Goal: Use online tool/utility: Utilize a website feature to perform a specific function

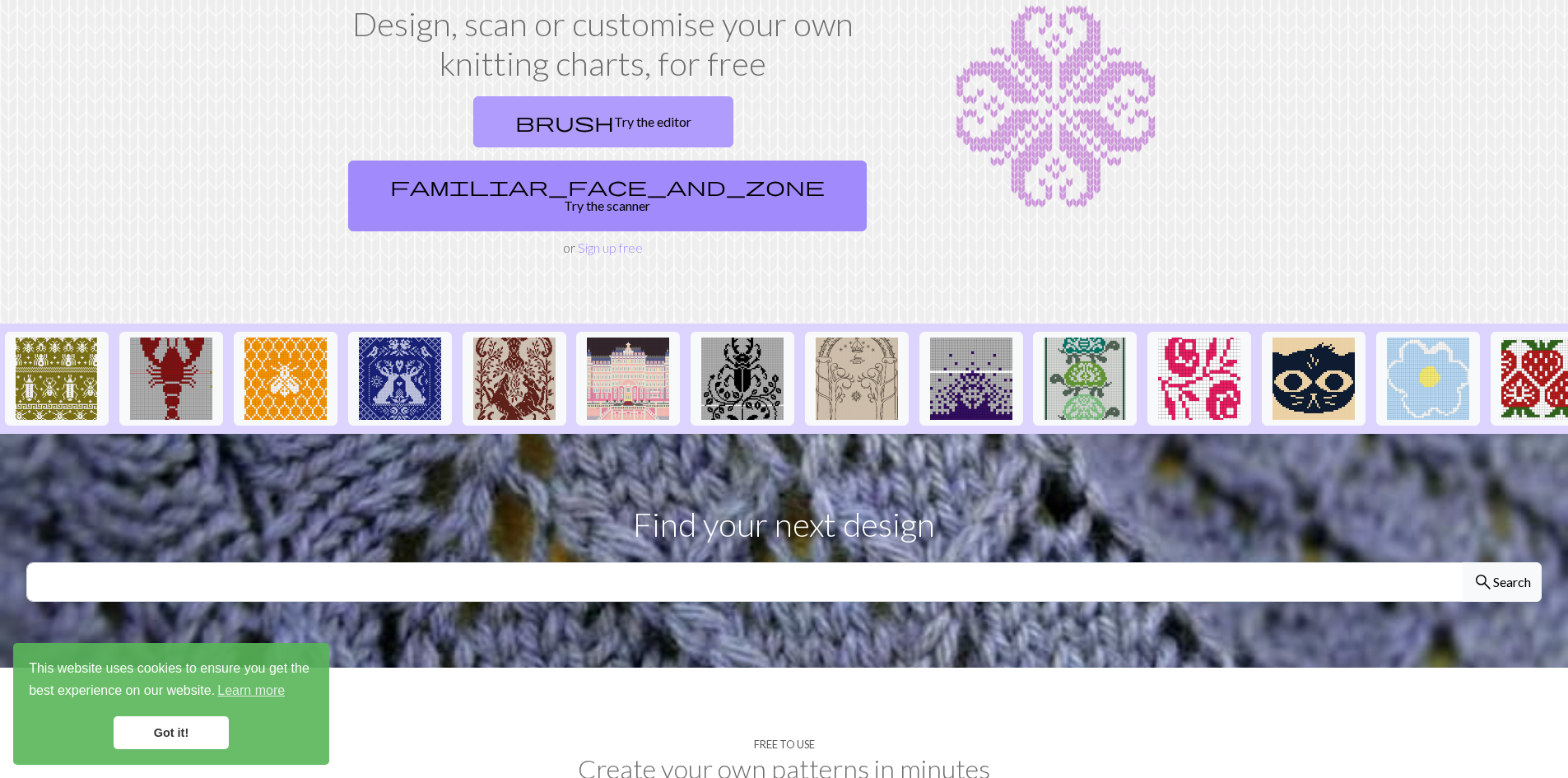
scroll to position [82, 0]
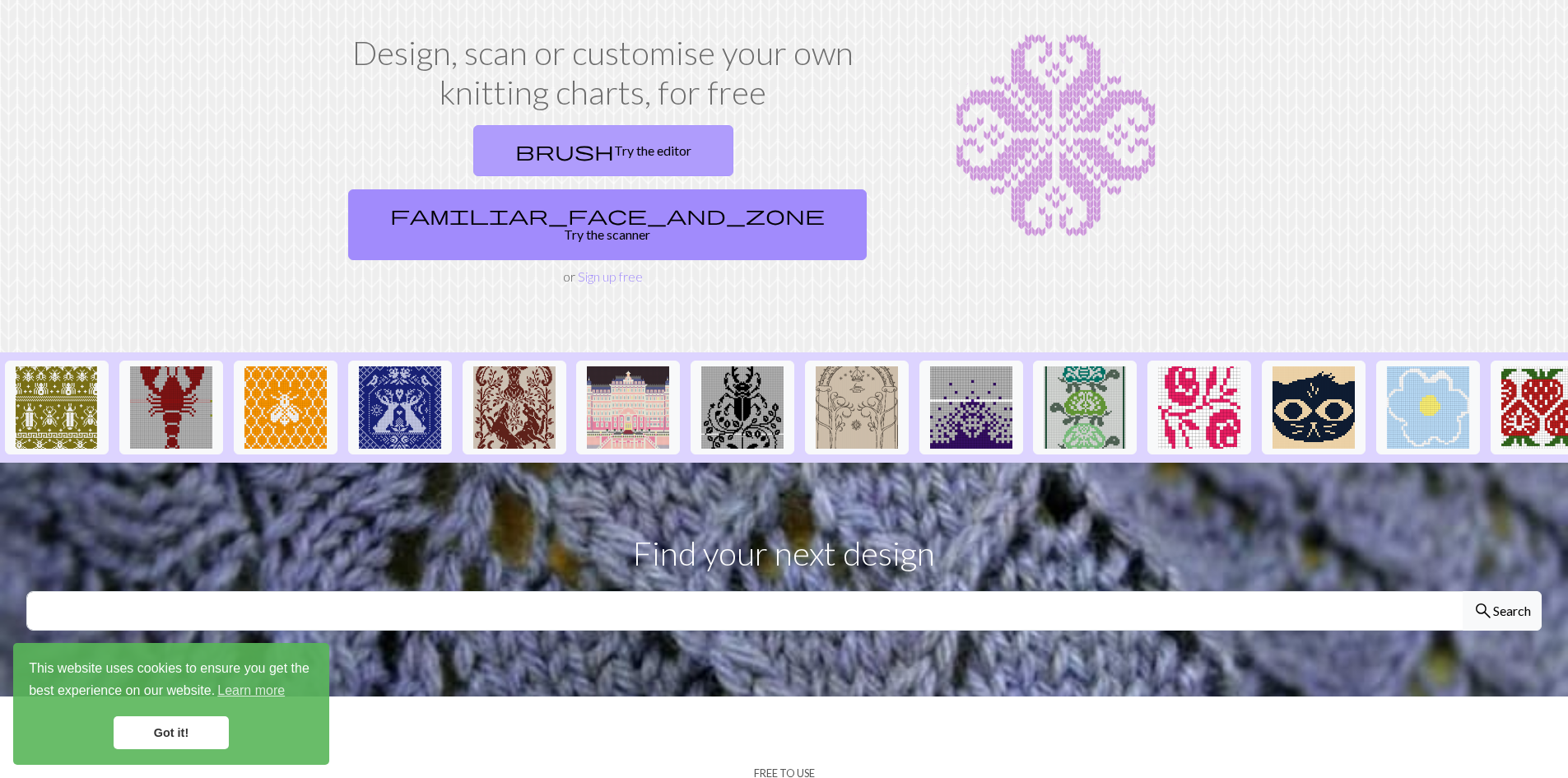
click at [473, 153] on link "brush Try the editor" at bounding box center [603, 150] width 260 height 51
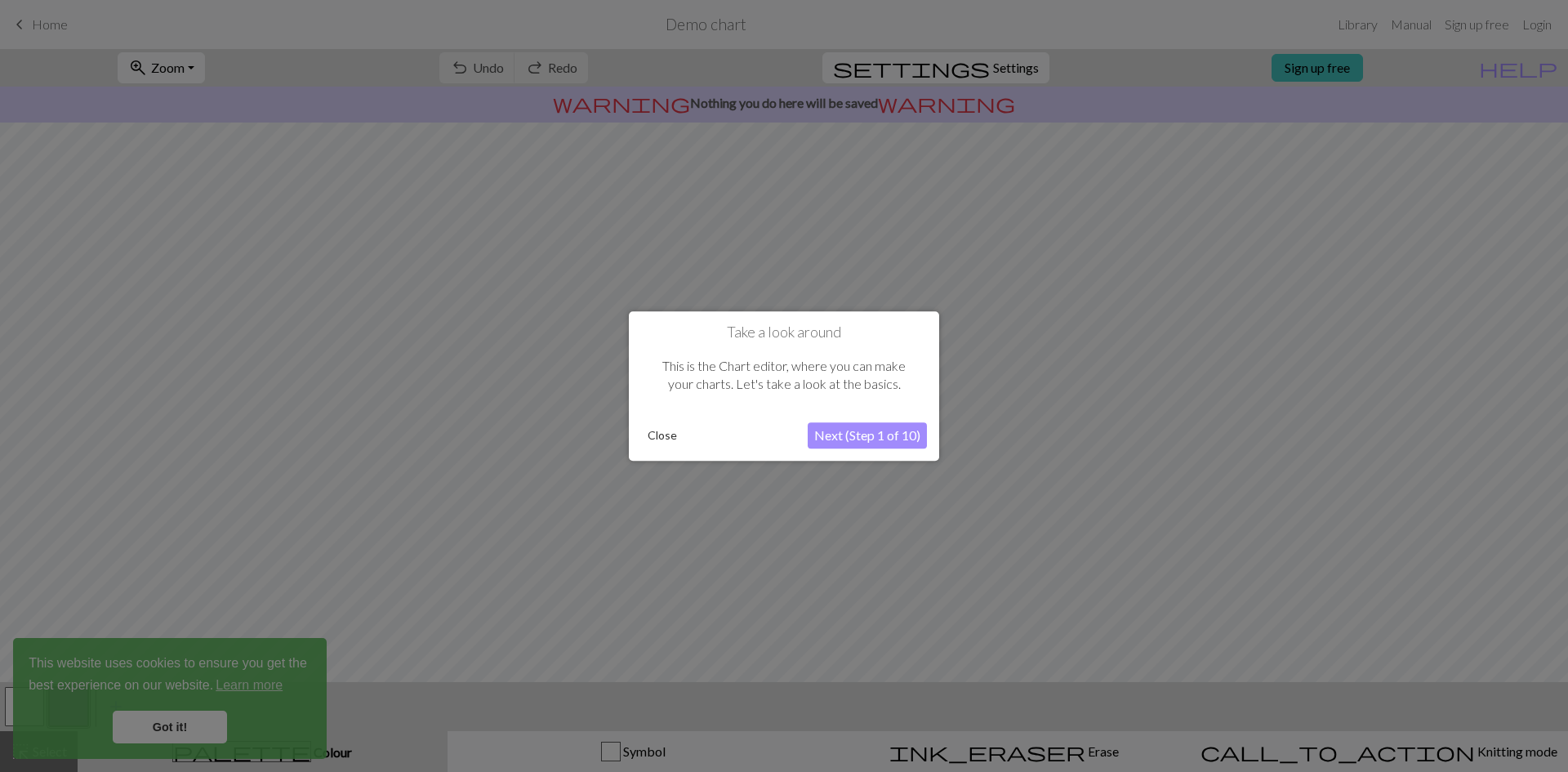
click at [840, 436] on button "Next (Step 1 of 10)" at bounding box center [867, 435] width 119 height 26
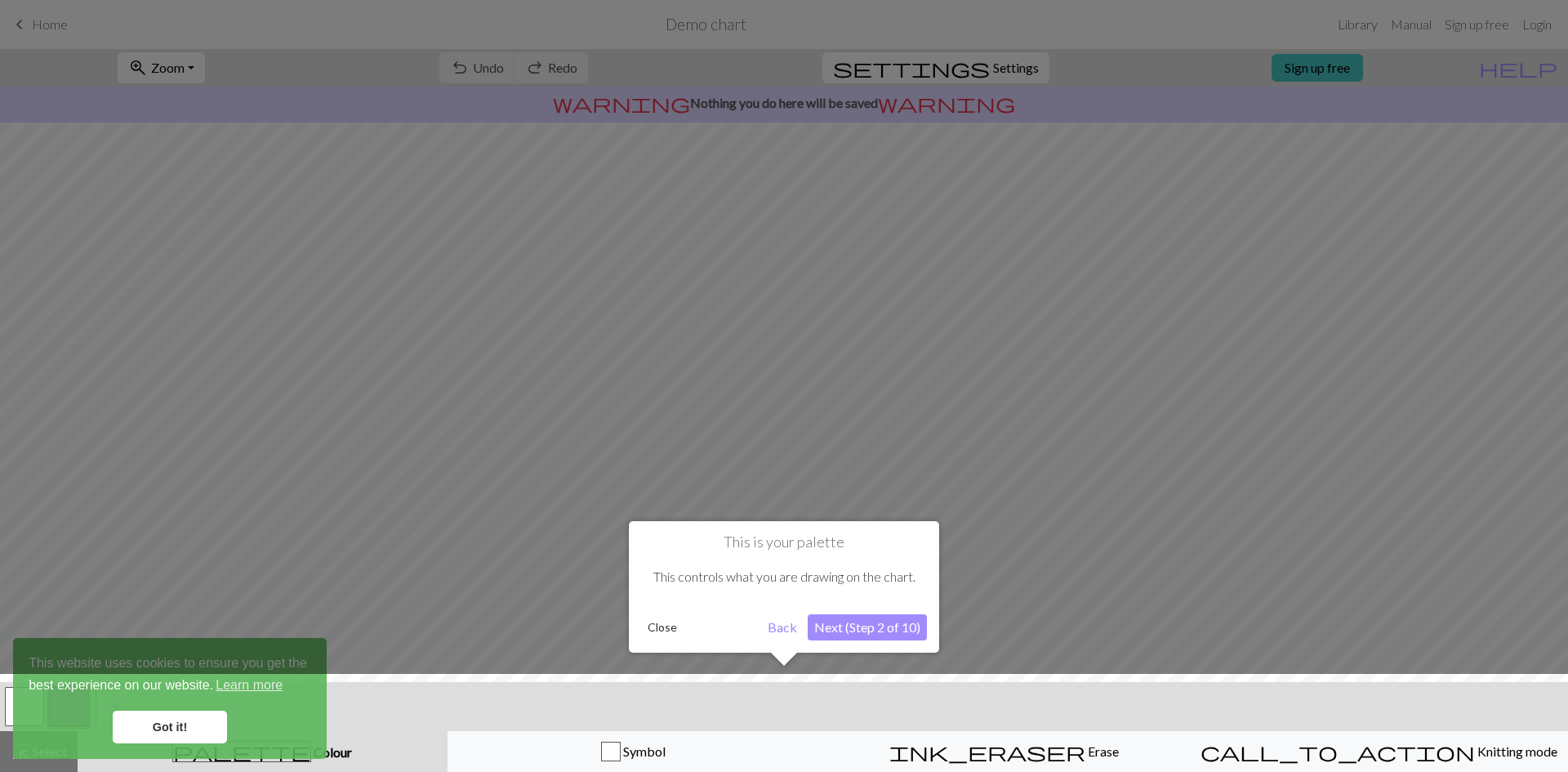
click at [815, 628] on button "Next (Step 2 of 10)" at bounding box center [867, 628] width 119 height 26
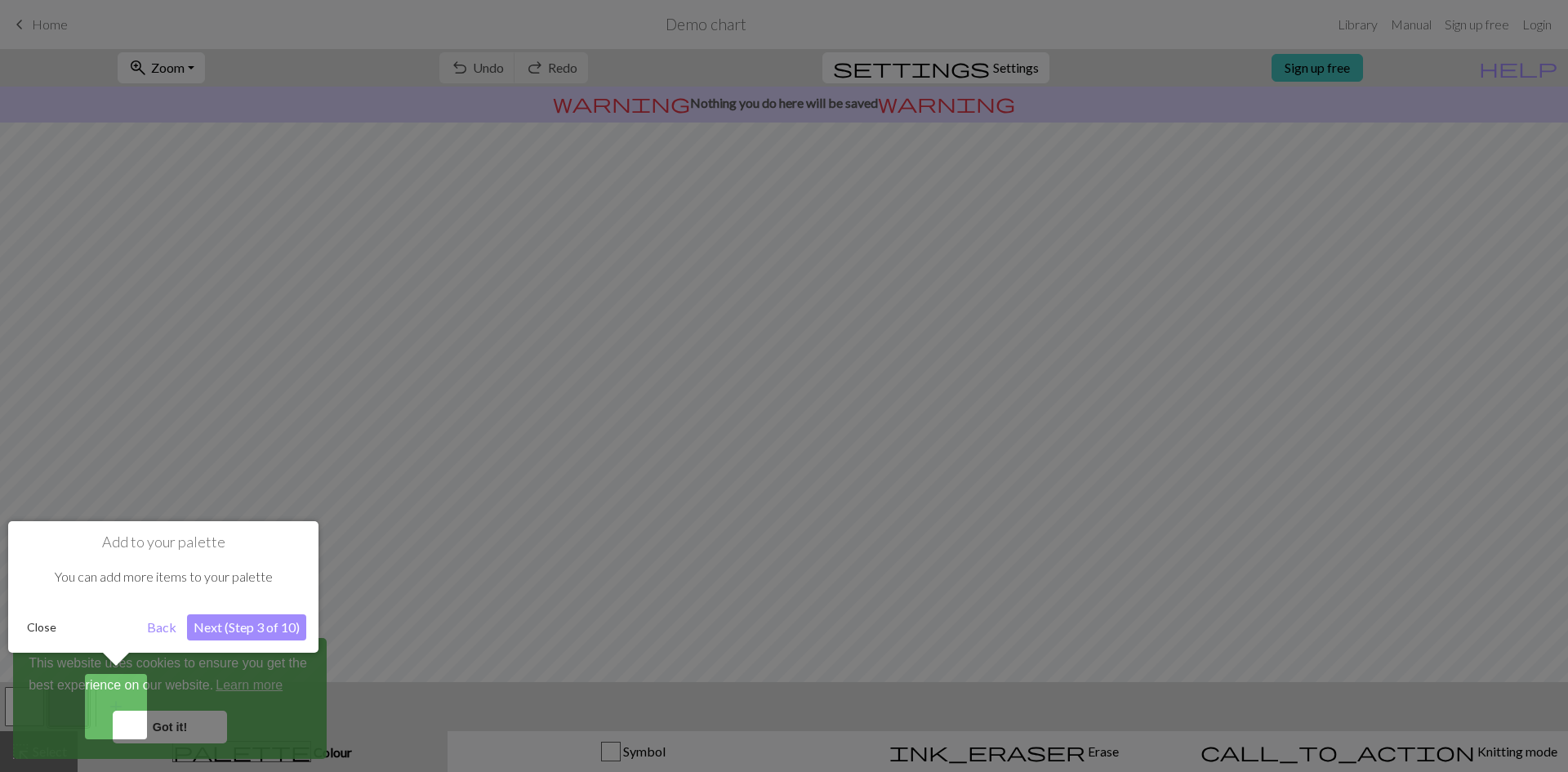
click at [211, 627] on button "Next (Step 3 of 10)" at bounding box center [246, 628] width 119 height 26
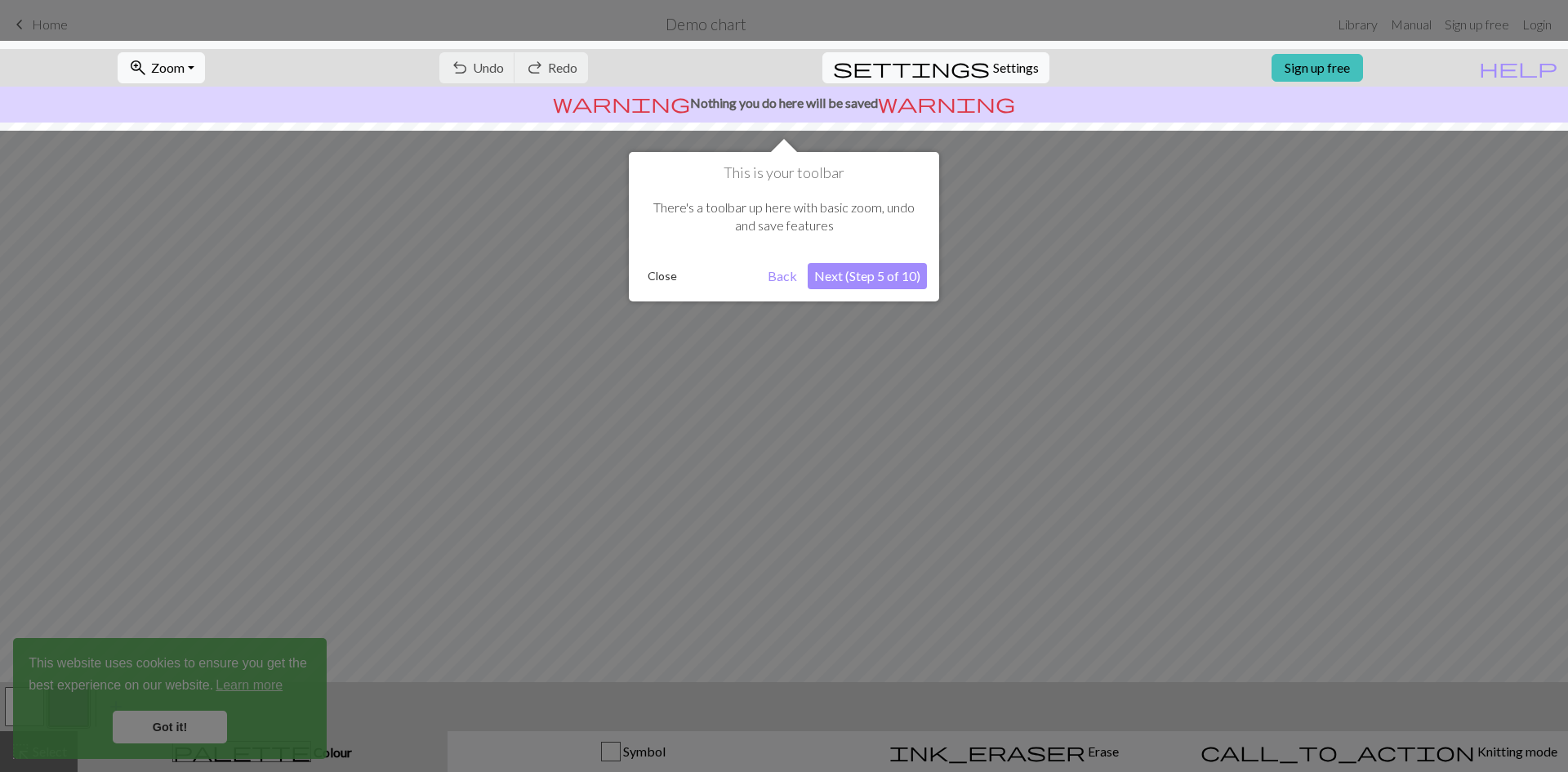
click at [868, 280] on button "Next (Step 5 of 10)" at bounding box center [867, 276] width 119 height 26
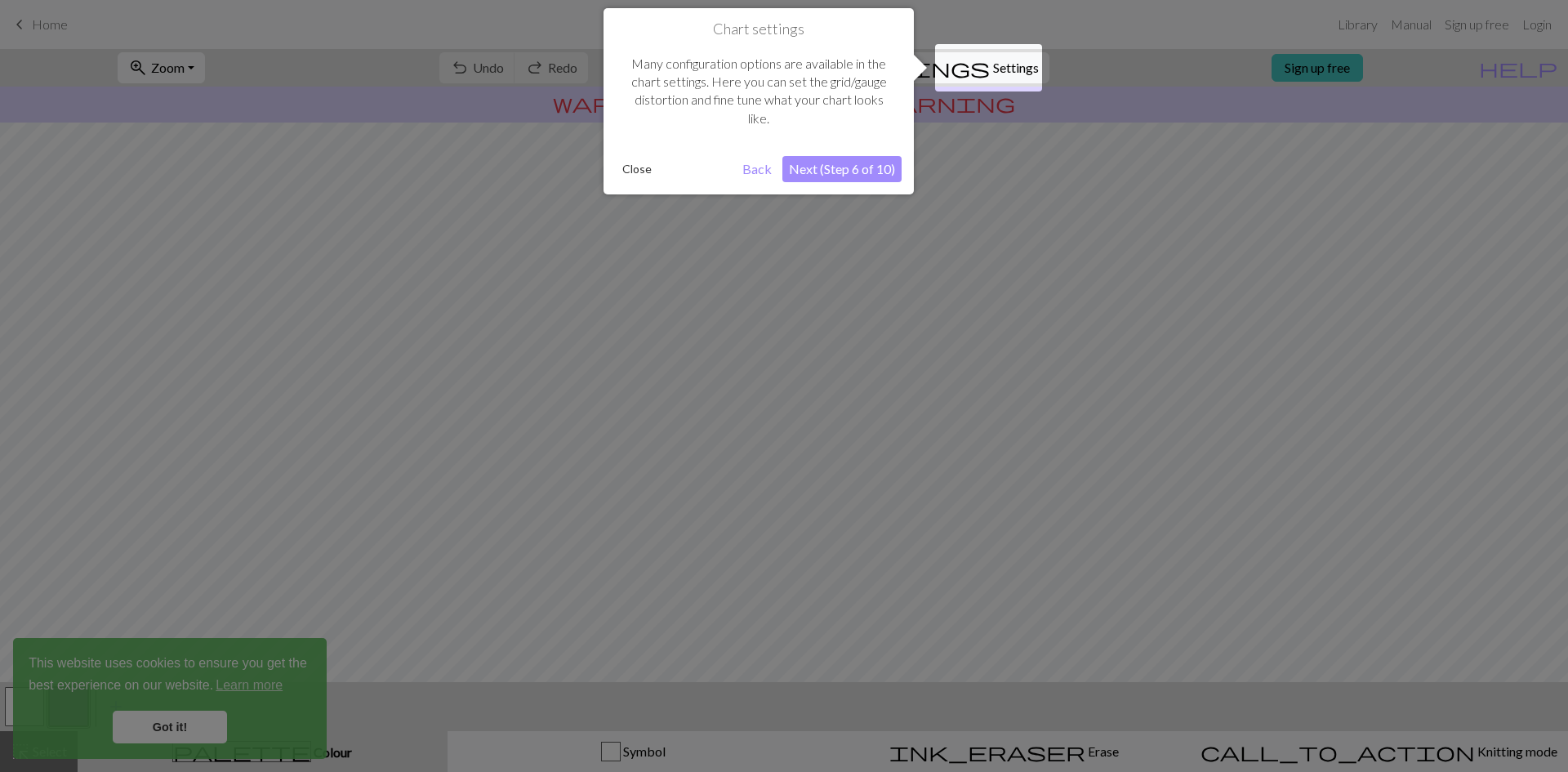
click at [825, 170] on button "Next (Step 6 of 10)" at bounding box center [841, 169] width 119 height 26
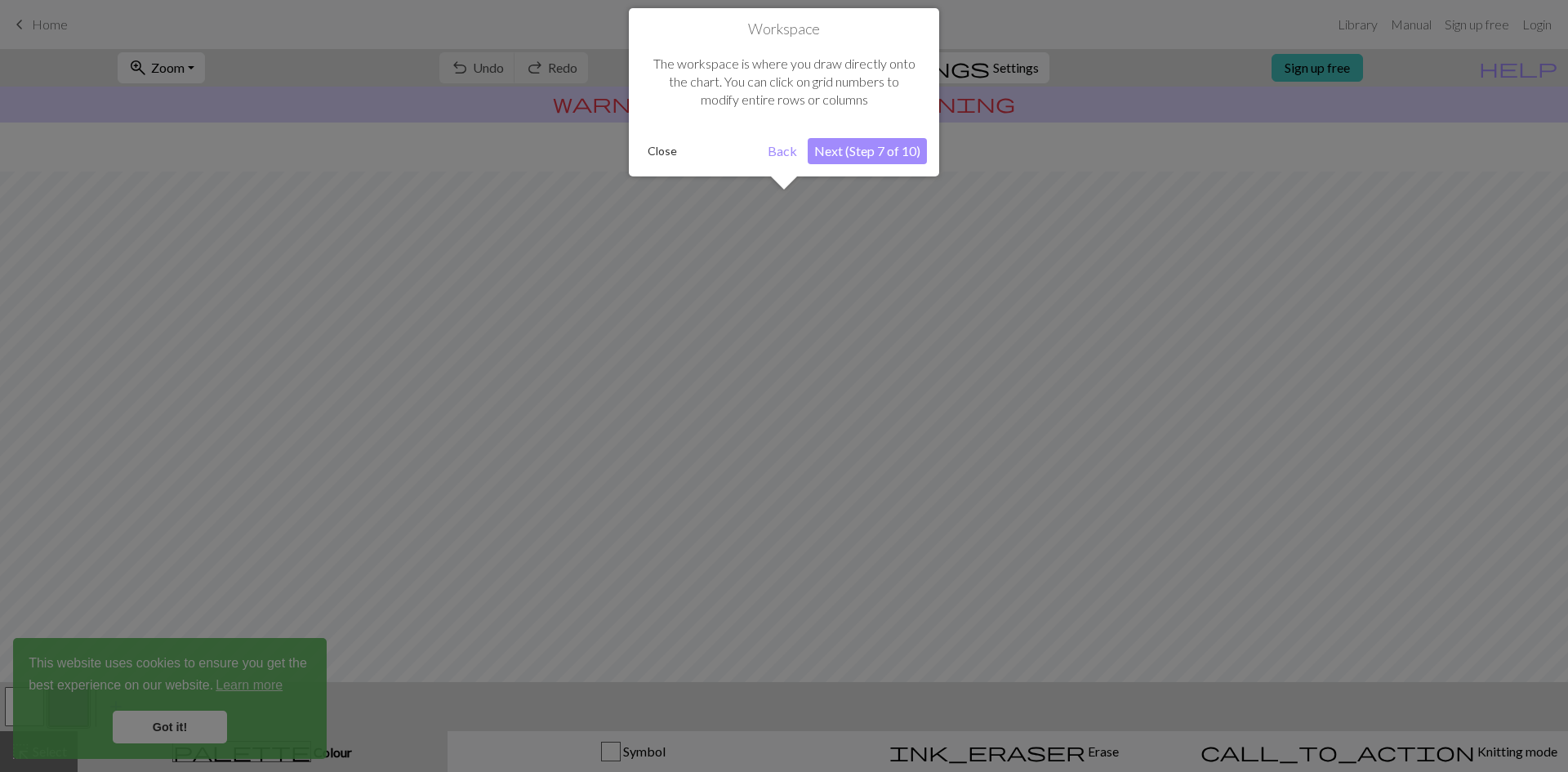
scroll to position [49, 0]
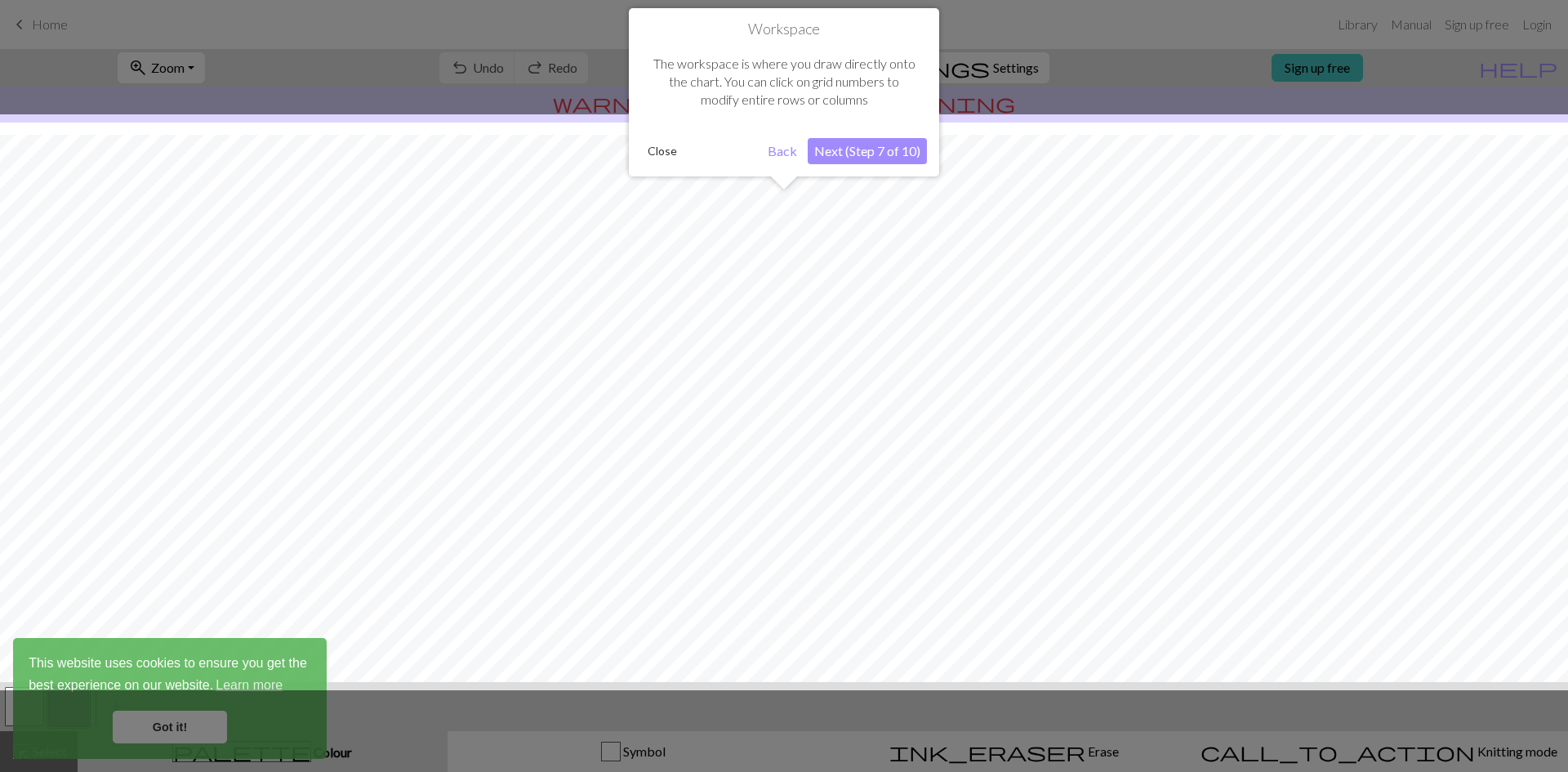
click at [825, 153] on button "Next (Step 7 of 10)" at bounding box center [867, 151] width 119 height 26
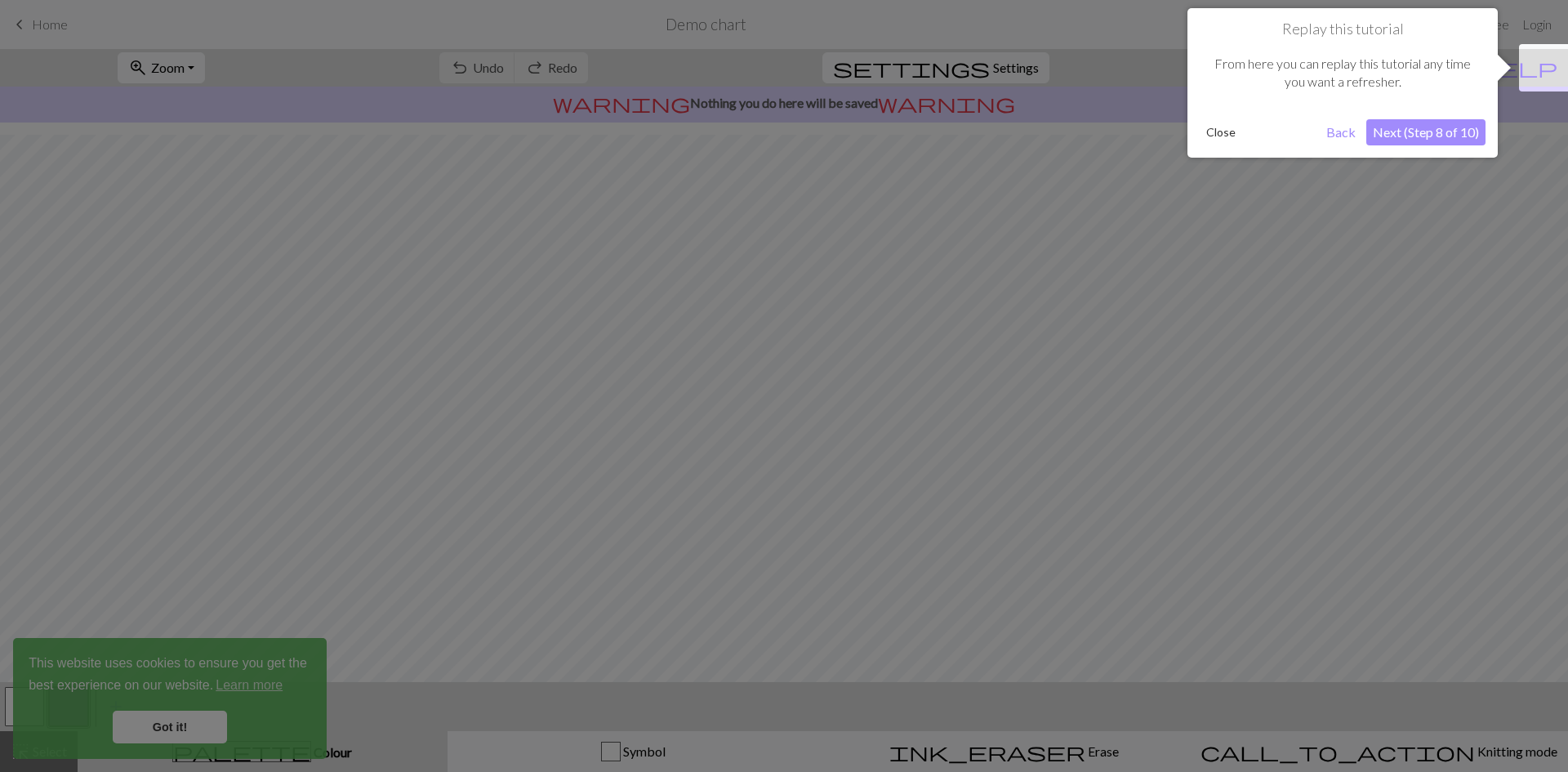
click at [1398, 139] on button "Next (Step 8 of 10)" at bounding box center [1425, 132] width 119 height 26
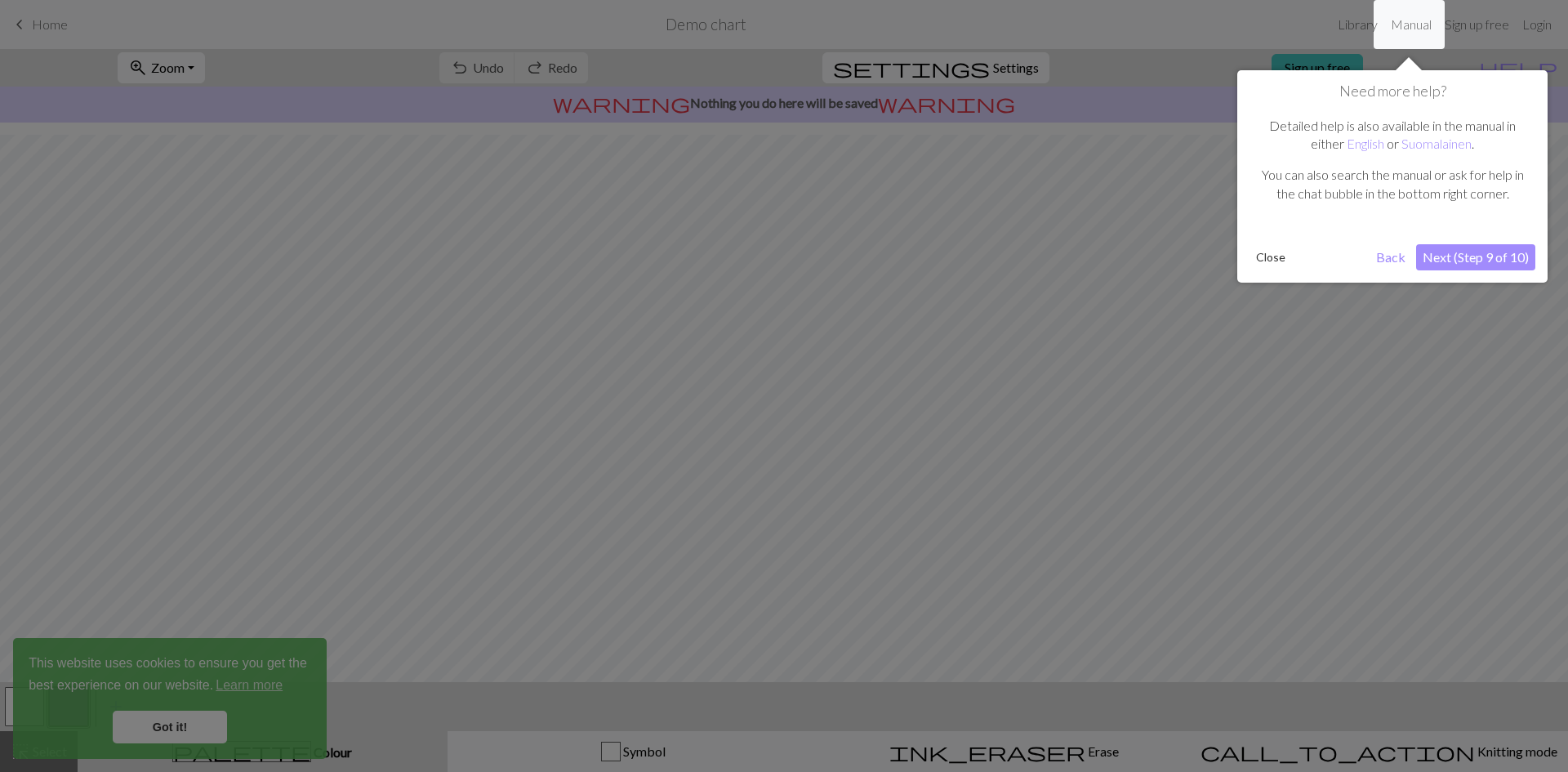
click at [1445, 261] on button "Next (Step 9 of 10)" at bounding box center [1475, 257] width 119 height 26
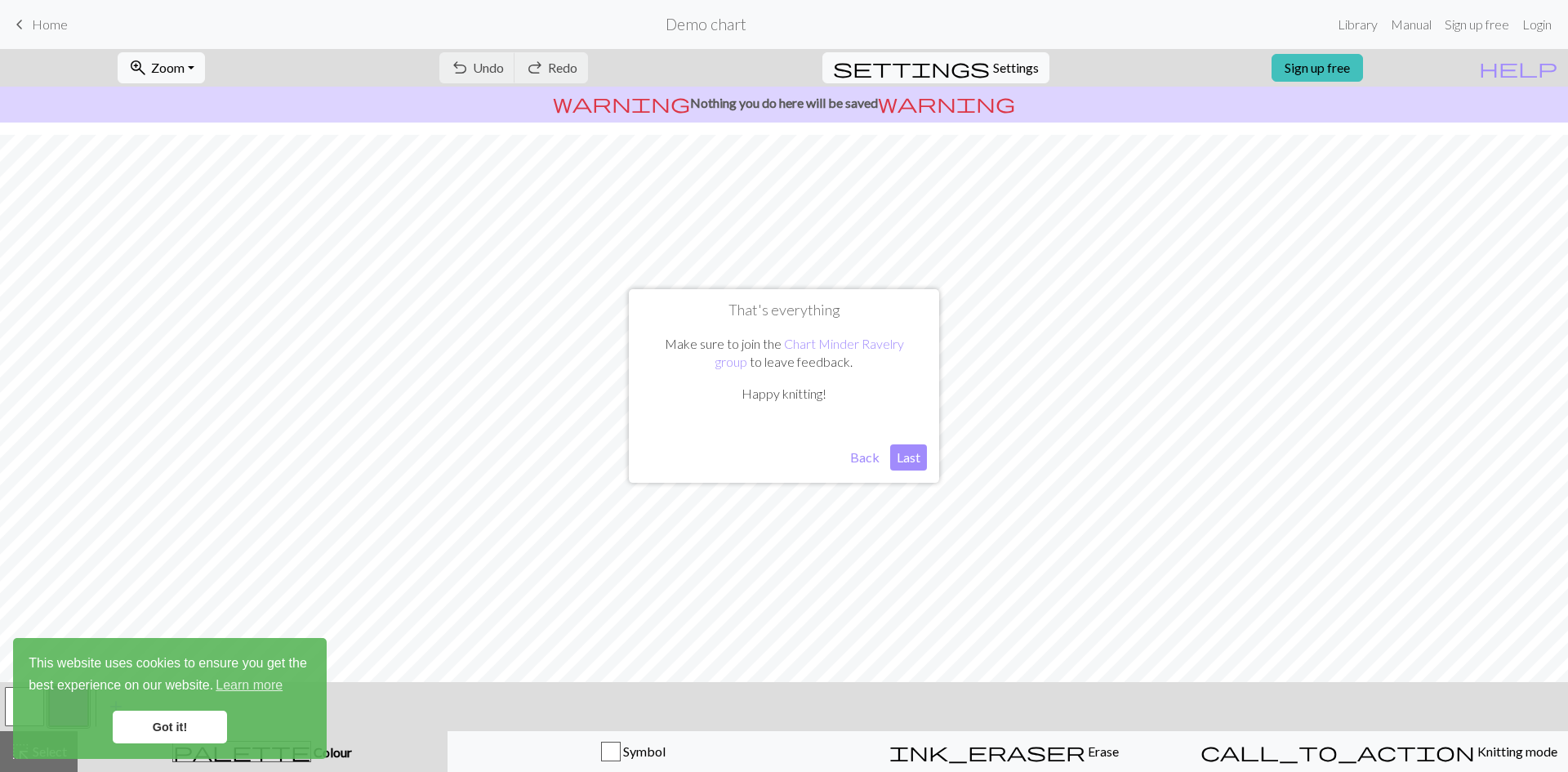
click at [906, 456] on button "Last" at bounding box center [909, 457] width 37 height 26
click at [993, 68] on span "Settings" at bounding box center [1015, 68] width 45 height 19
select select "aran"
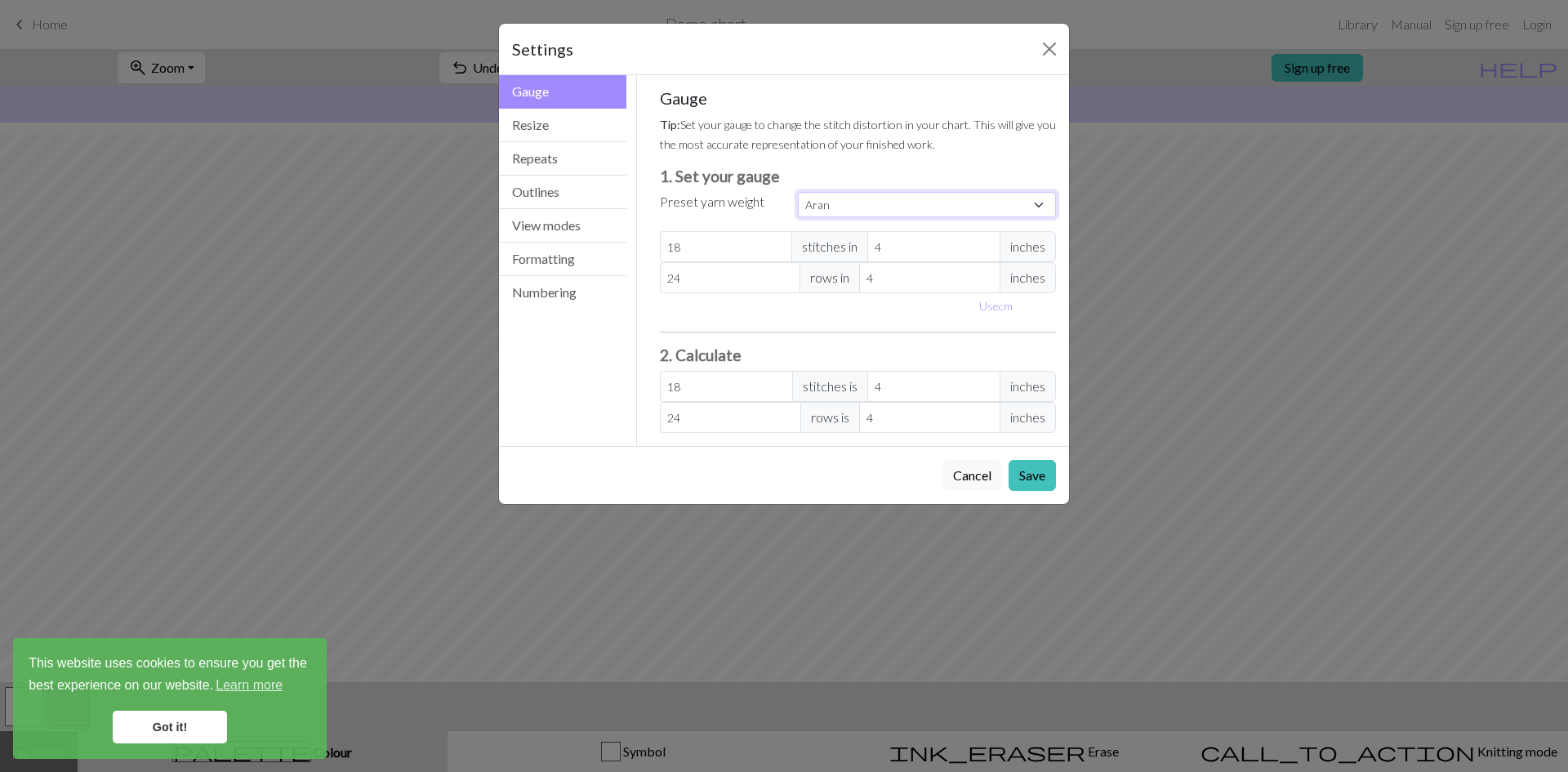
click at [837, 211] on select "Custom Square Lace Light Fingering Fingering Sport Double knit Worsted Aran Bul…" at bounding box center [927, 204] width 258 height 25
click at [837, 210] on select "Custom Square Lace Light Fingering Fingering Sport Double knit Worsted Aran Bul…" at bounding box center [927, 204] width 258 height 25
click at [1038, 476] on button "Save" at bounding box center [1032, 476] width 47 height 31
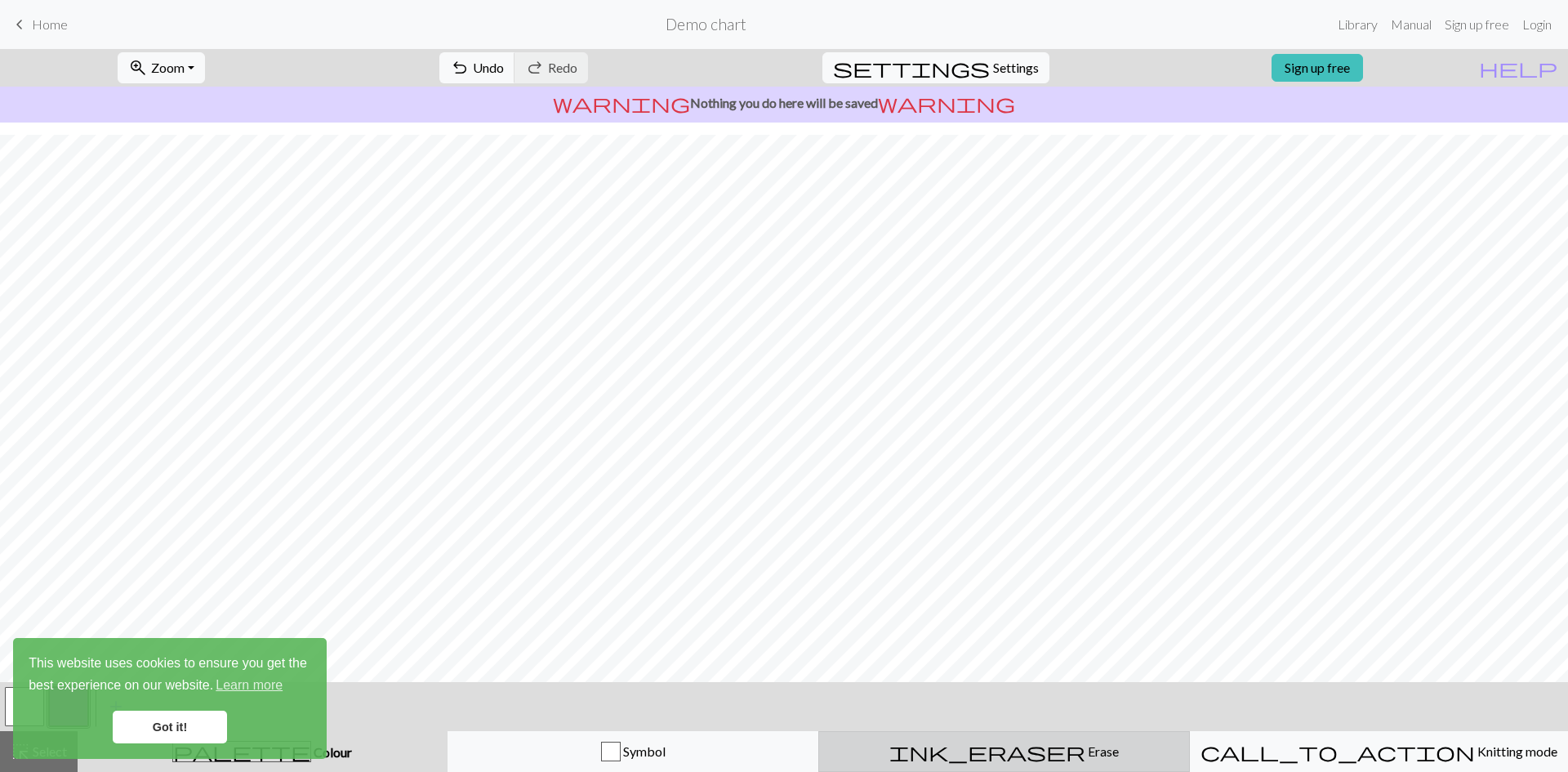
click at [1007, 737] on button "ink_eraser Erase Erase" at bounding box center [1003, 752] width 371 height 41
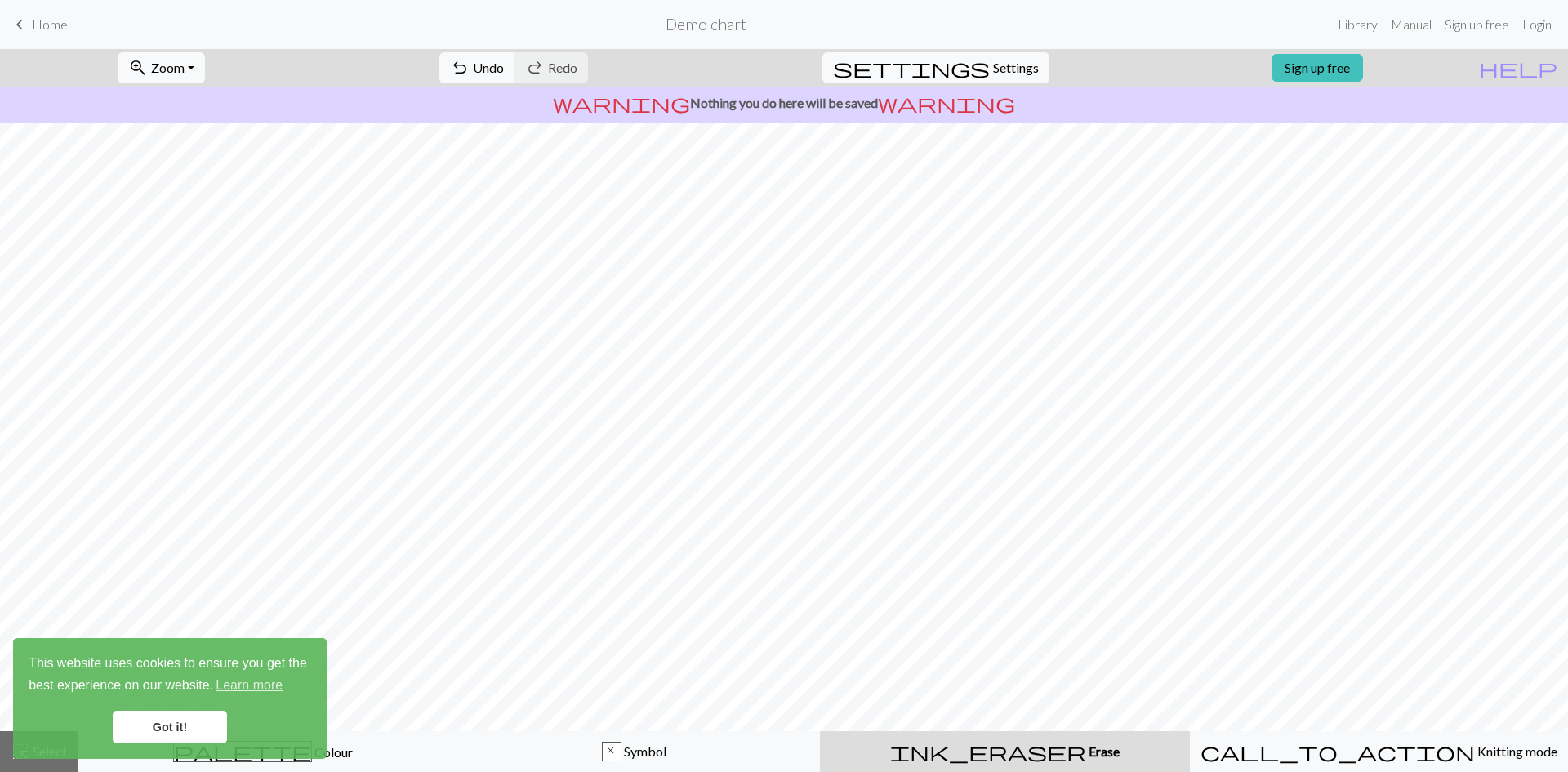
scroll to position [0, 0]
